Goal: Transaction & Acquisition: Purchase product/service

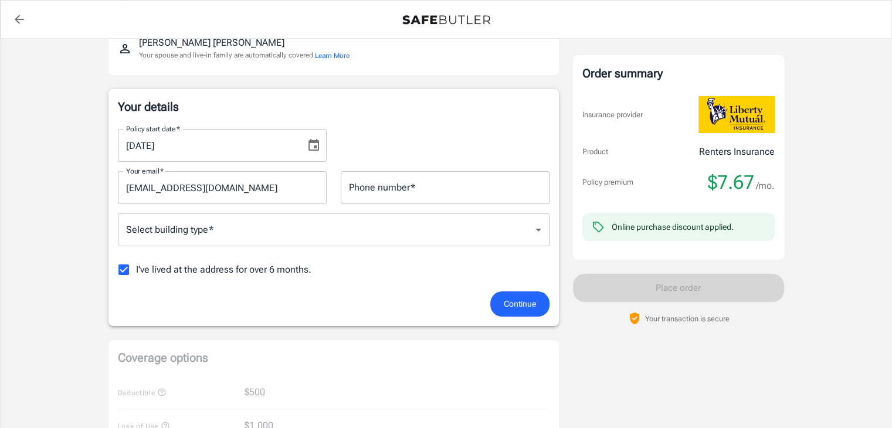
scroll to position [147, 0]
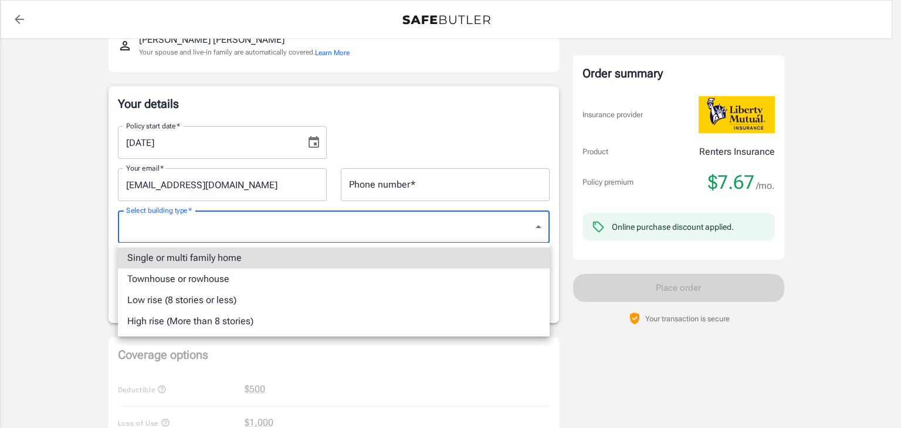
click at [544, 226] on body "Policy premium $ 7.67 /mo Liberty Mutual Renters Insurance [STREET_ADDRESS][PER…" at bounding box center [450, 407] width 901 height 1109
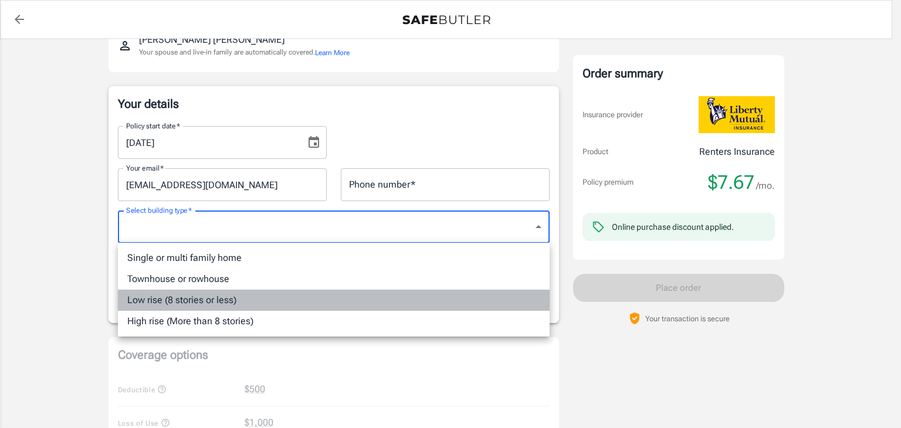
click at [419, 290] on li "Low rise (8 stories or less)" at bounding box center [334, 300] width 432 height 21
type input "lowrise"
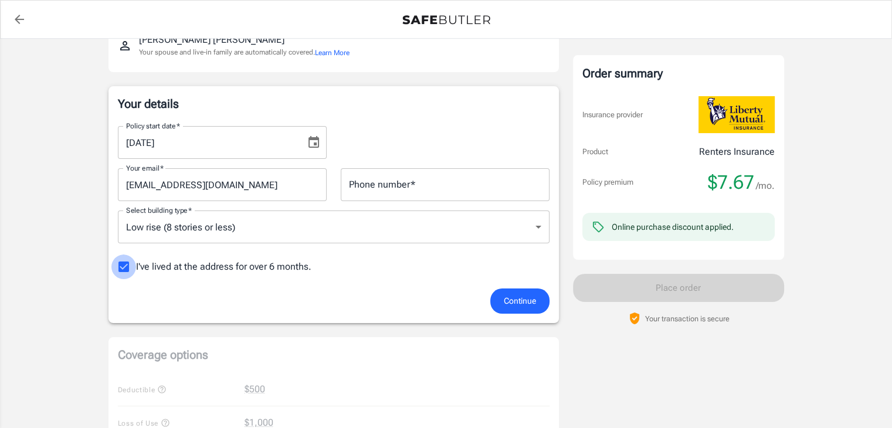
click at [121, 265] on input "I've lived at the address for over 6 months." at bounding box center [123, 267] width 25 height 25
checkbox input "false"
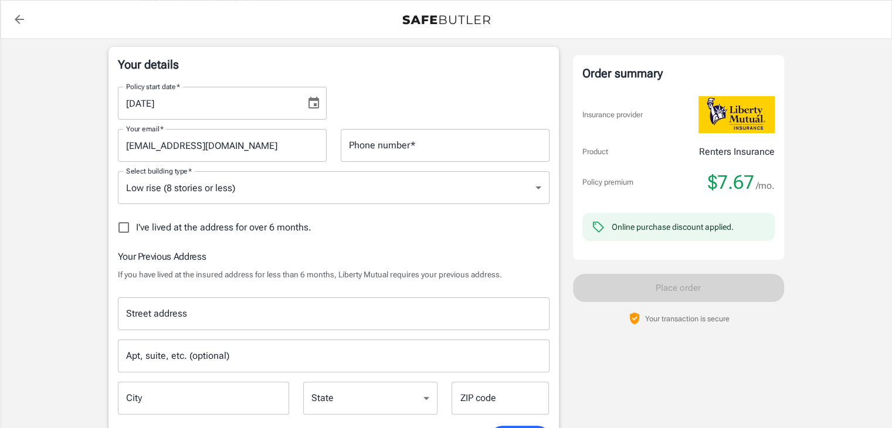
scroll to position [188, 0]
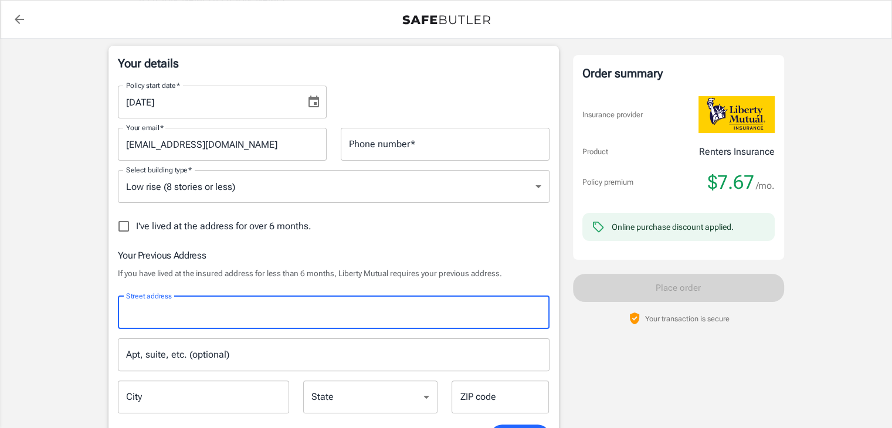
click at [212, 310] on input "Street address" at bounding box center [333, 312] width 421 height 22
type input "[STREET_ADDRESS][PERSON_NAME]"
type input "8473311638"
type input "[GEOGRAPHIC_DATA]"
type input "60047"
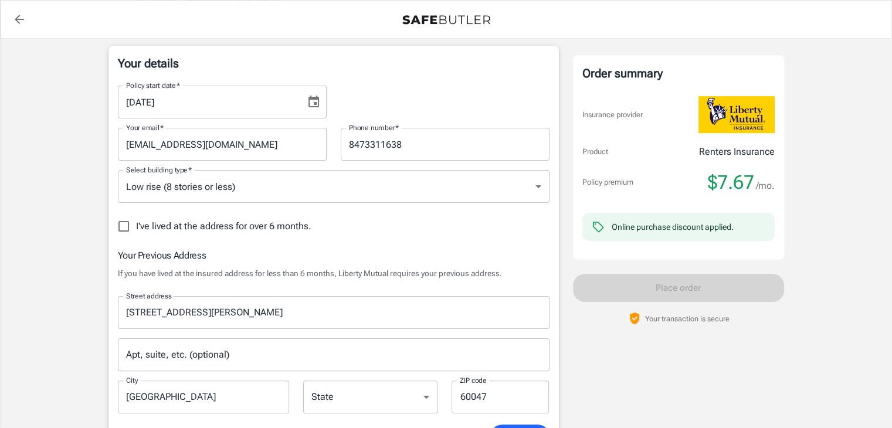
click at [562, 89] on div "Liberty Mutual Renters Insurance [STREET_ADDRESS][PERSON_NAME] Your address is …" at bounding box center [446, 433] width 676 height 1136
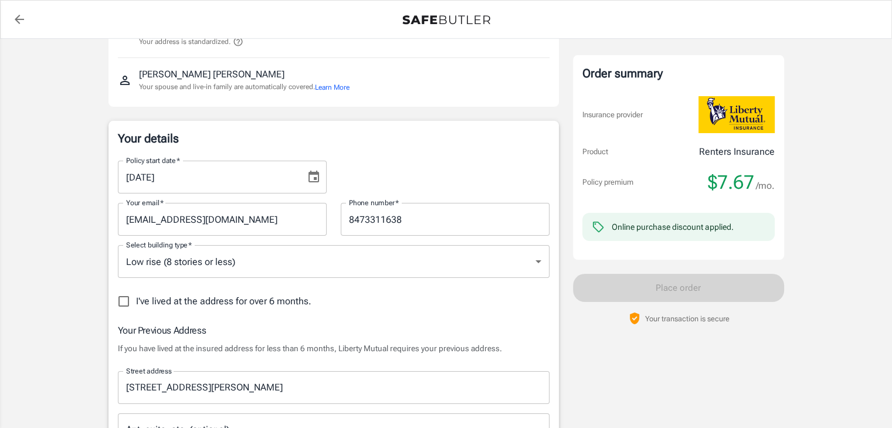
scroll to position [111, 0]
click at [314, 181] on icon "Choose date, selected date is Aug 23, 2025" at bounding box center [314, 178] width 14 height 14
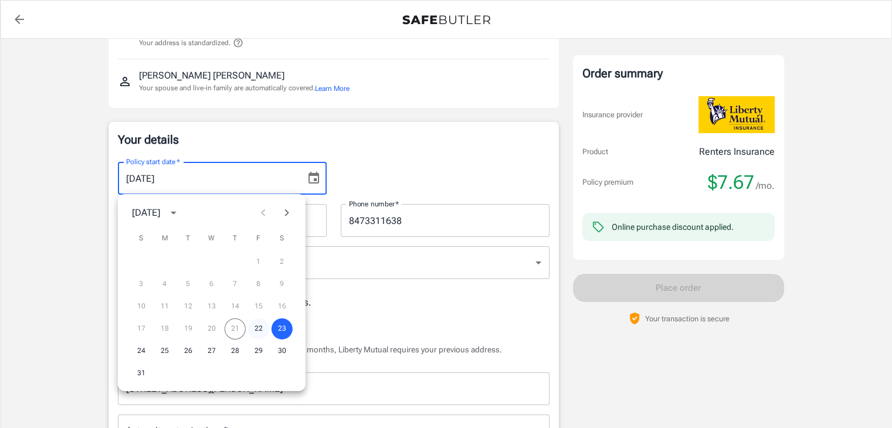
click at [255, 328] on button "22" at bounding box center [258, 328] width 21 height 21
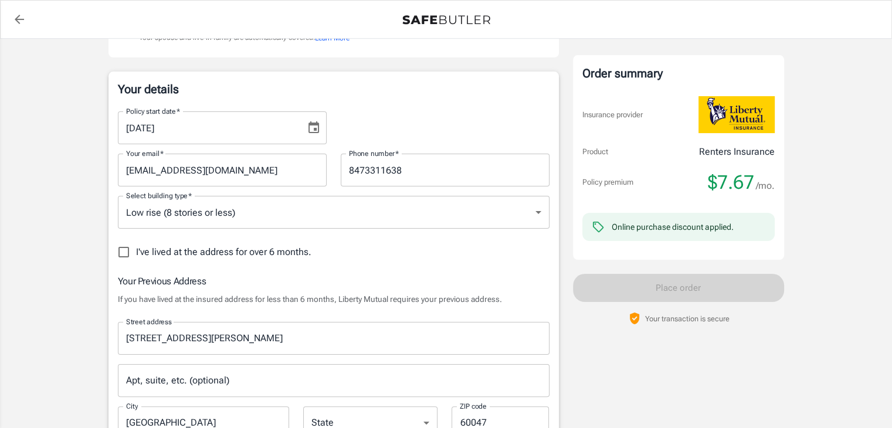
scroll to position [162, 0]
click at [313, 128] on icon "Choose date, selected date is Aug 22, 2025" at bounding box center [314, 128] width 14 height 14
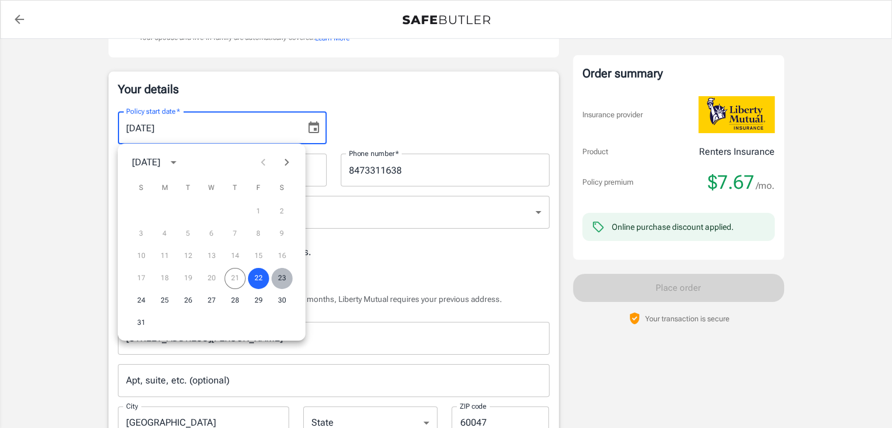
click at [280, 283] on button "23" at bounding box center [282, 278] width 21 height 21
type input "[DATE]"
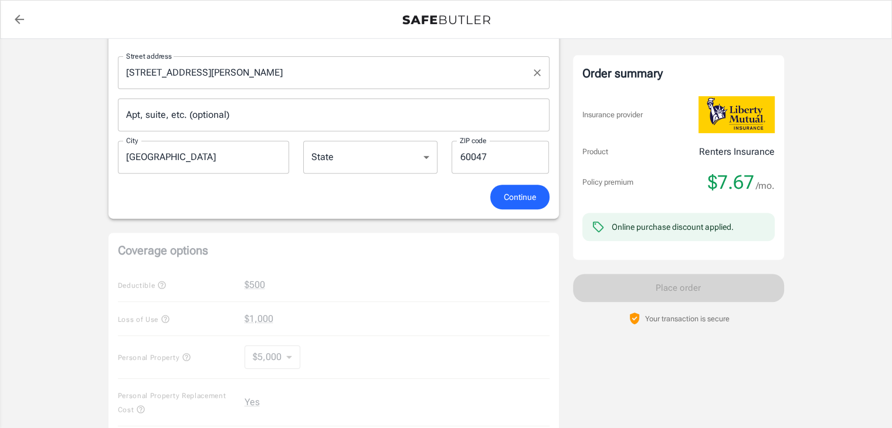
scroll to position [396, 0]
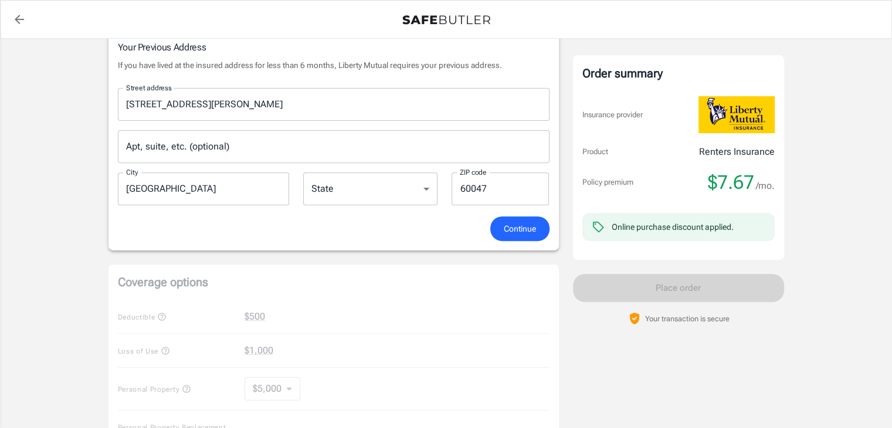
click at [510, 224] on span "Continue" at bounding box center [520, 229] width 32 height 15
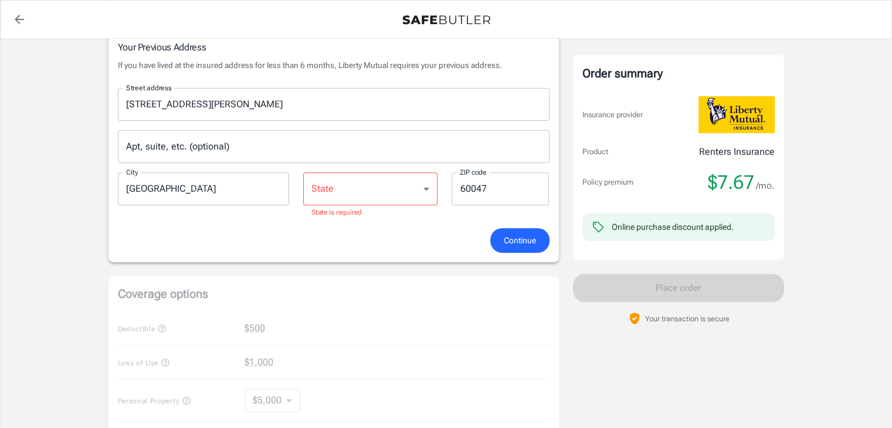
click at [418, 185] on select "[US_STATE] [US_STATE] [US_STATE] [US_STATE] [US_STATE] [US_STATE] [US_STATE] [U…" at bounding box center [370, 188] width 134 height 33
select select "IL"
click at [303, 172] on select "[US_STATE] [US_STATE] [US_STATE] [US_STATE] [US_STATE] [US_STATE] [US_STATE] [U…" at bounding box center [370, 188] width 134 height 33
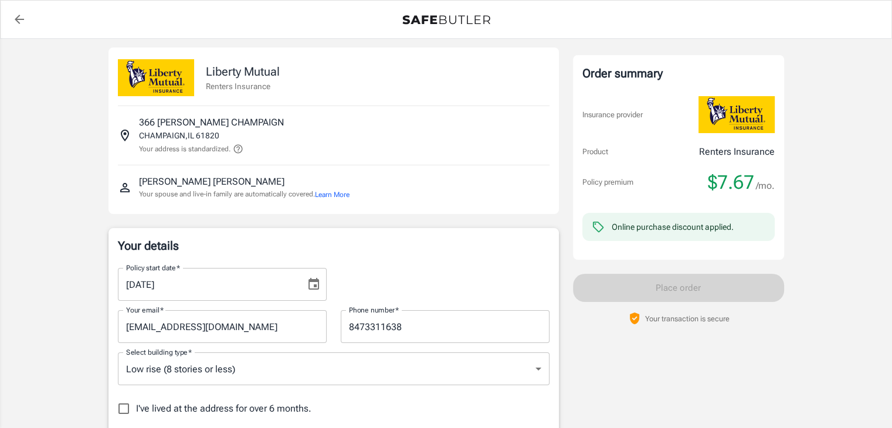
scroll to position [6, 0]
click at [310, 284] on icon "Choose date, selected date is Aug 23, 2025" at bounding box center [314, 283] width 14 height 14
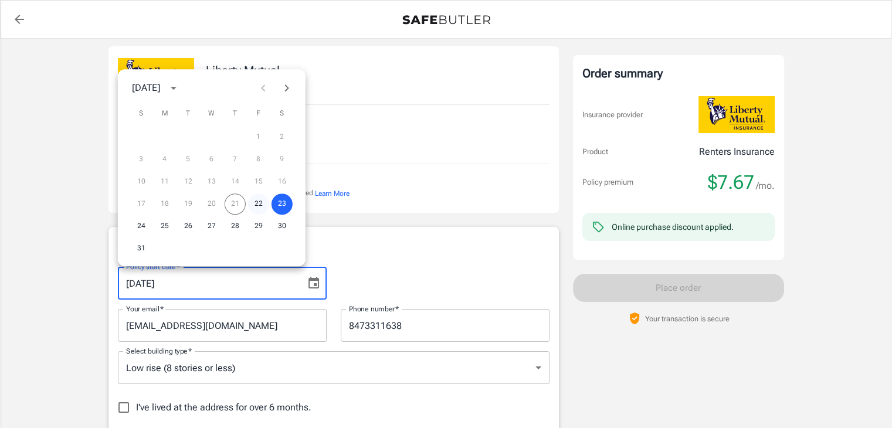
click at [260, 201] on button "22" at bounding box center [258, 204] width 21 height 21
type input "[DATE]"
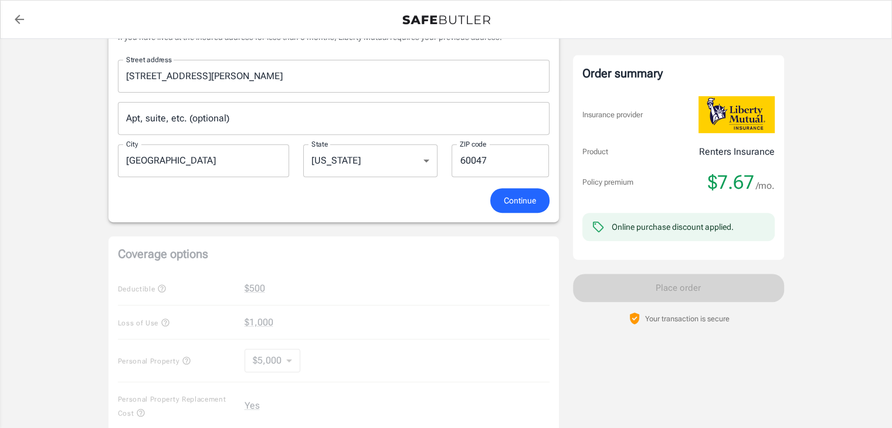
scroll to position [425, 0]
click at [514, 195] on span "Continue" at bounding box center [520, 200] width 32 height 15
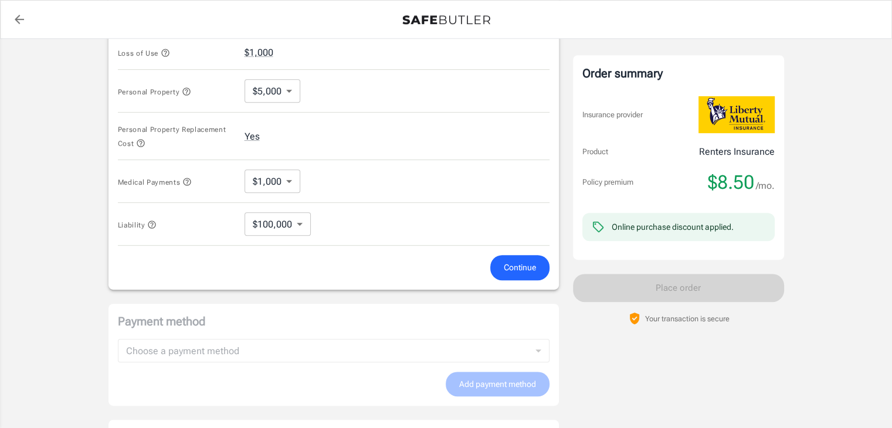
scroll to position [563, 0]
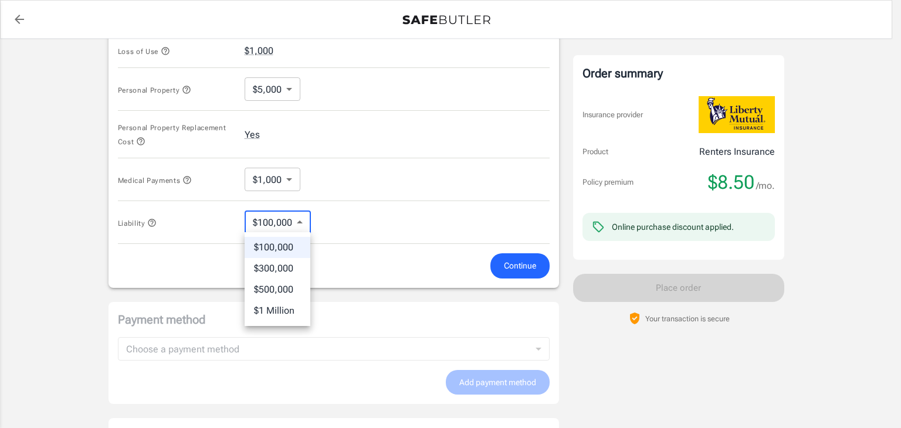
click at [296, 218] on body "Policy premium $ 8.50 /mo Liberty Mutual Renters Insurance [STREET_ADDRESS][PER…" at bounding box center [450, 13] width 901 height 1153
click at [516, 296] on div at bounding box center [450, 214] width 901 height 428
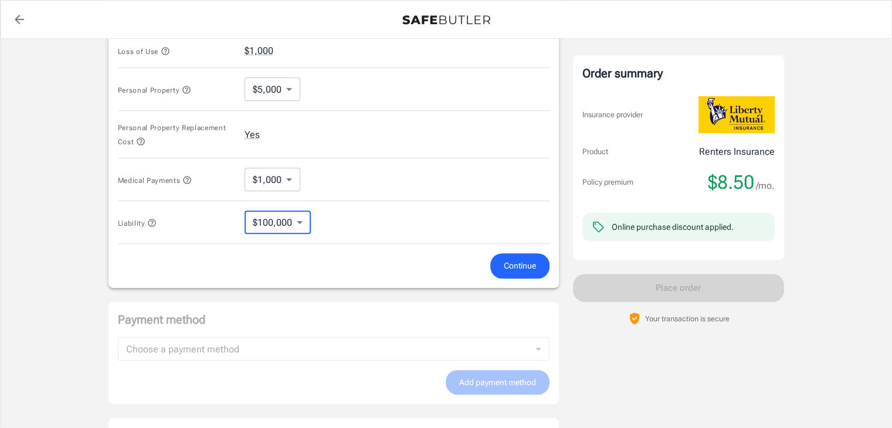
click at [518, 262] on span "Continue" at bounding box center [520, 266] width 32 height 15
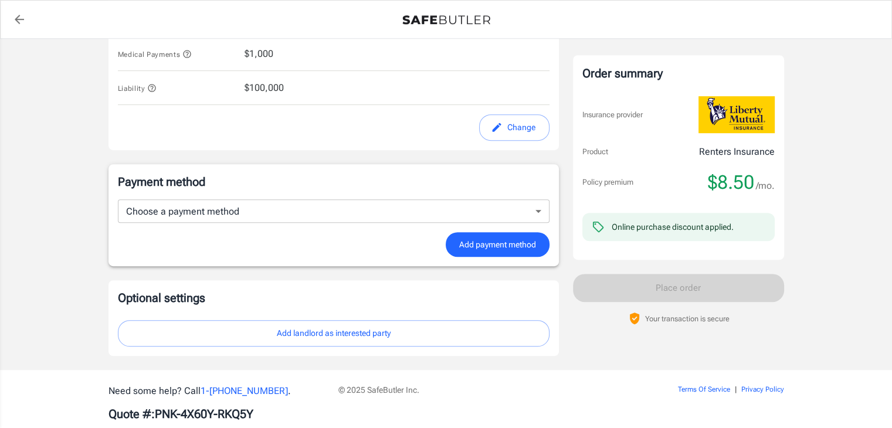
scroll to position [698, 0]
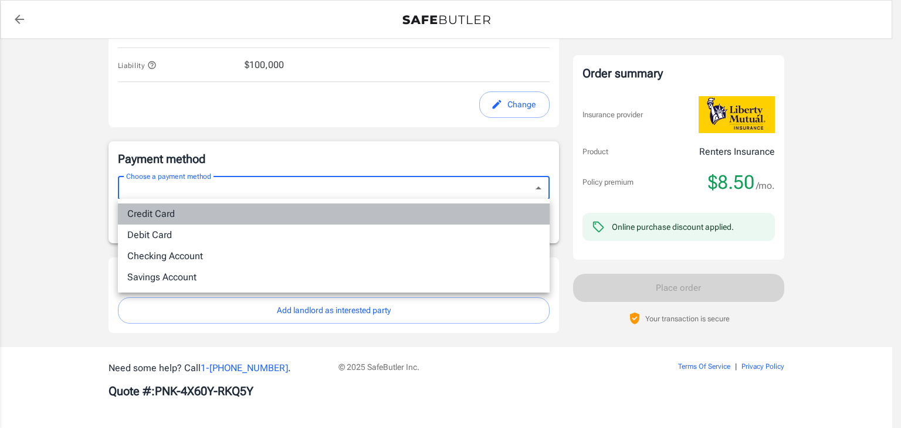
click at [439, 214] on li "Credit Card" at bounding box center [334, 213] width 432 height 21
type input "credit"
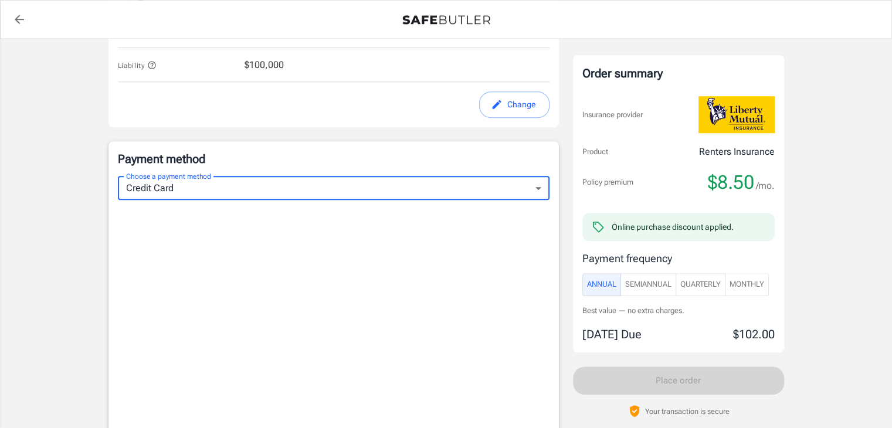
click at [761, 282] on span "Monthly" at bounding box center [746, 284] width 35 height 13
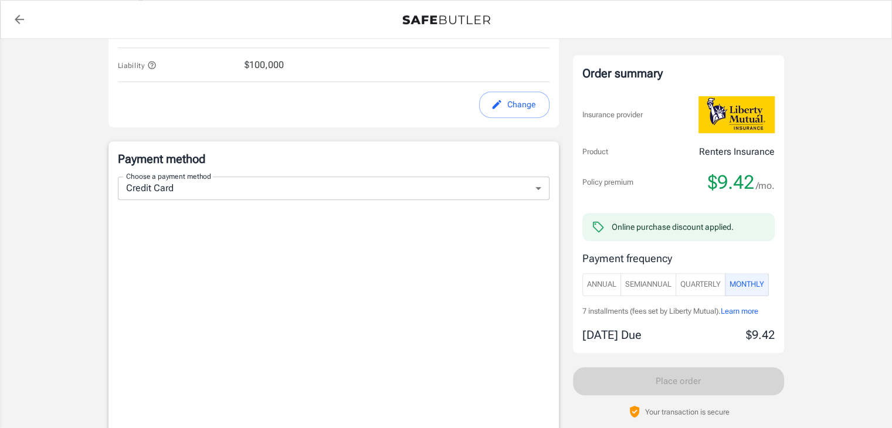
click at [594, 289] on span "Annual" at bounding box center [601, 284] width 29 height 13
click at [746, 283] on span "Monthly" at bounding box center [746, 284] width 35 height 13
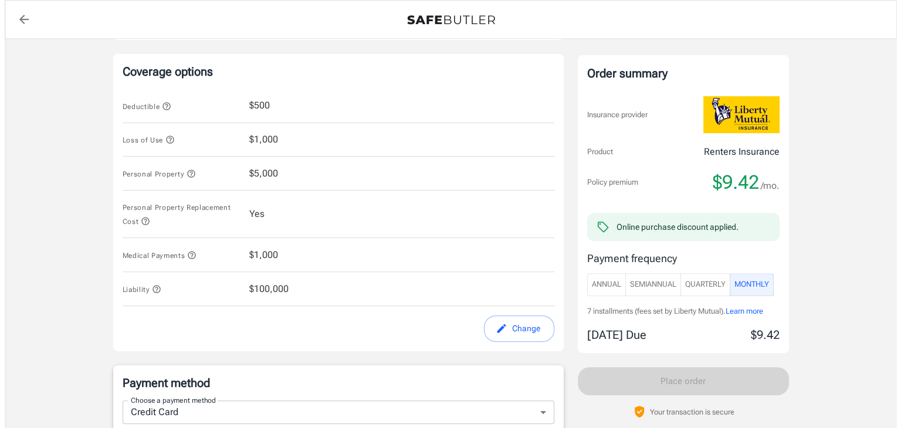
scroll to position [457, 0]
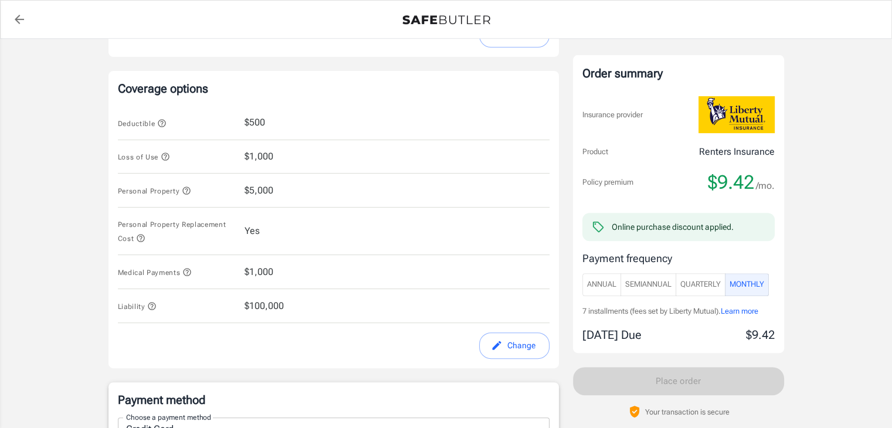
click at [164, 123] on icon "button" at bounding box center [161, 122] width 9 height 9
